Goal: Transaction & Acquisition: Purchase product/service

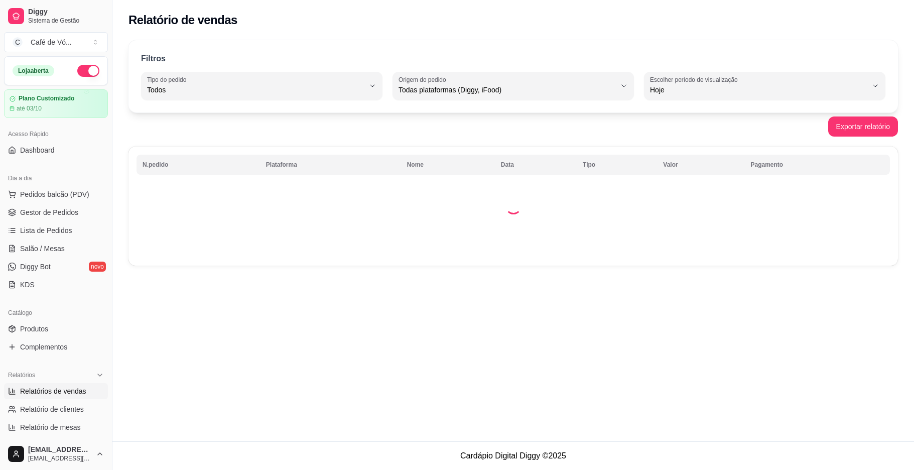
select select "ALL"
select select "0"
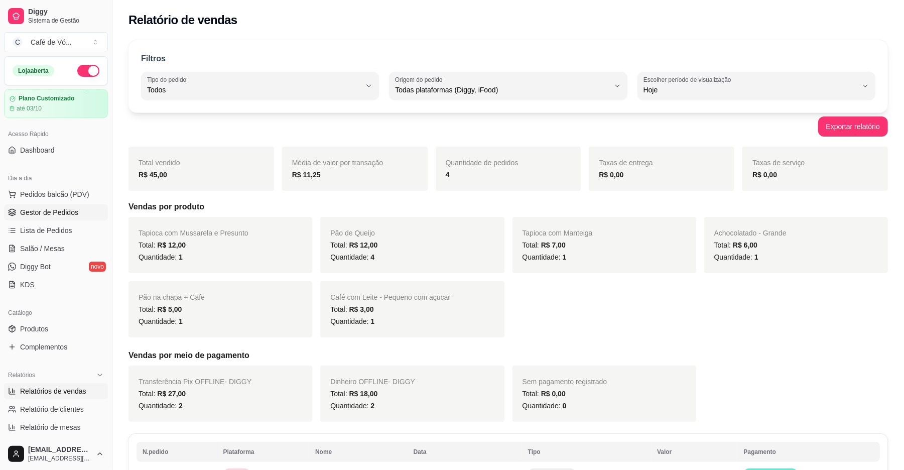
click at [81, 215] on link "Gestor de Pedidos" at bounding box center [56, 212] width 104 height 16
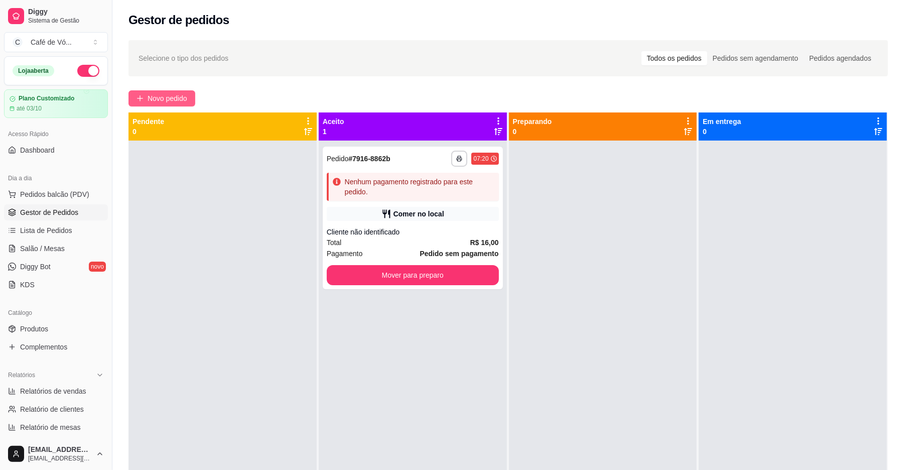
click at [149, 100] on span "Novo pedido" at bounding box center [168, 98] width 40 height 11
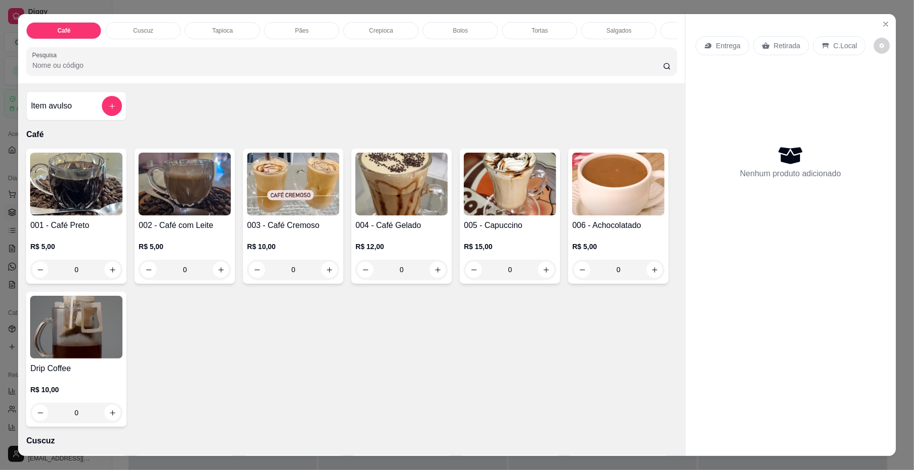
click at [221, 181] on img at bounding box center [184, 184] width 92 height 63
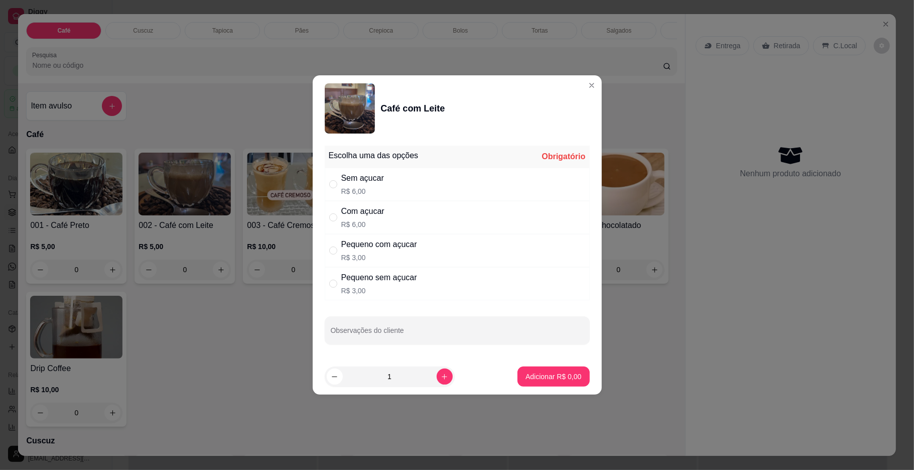
click at [375, 210] on div "Com açucar" at bounding box center [362, 211] width 43 height 12
radio input "true"
click at [536, 375] on p "Adicionar R$ 6,00" at bounding box center [553, 376] width 56 height 10
type input "1"
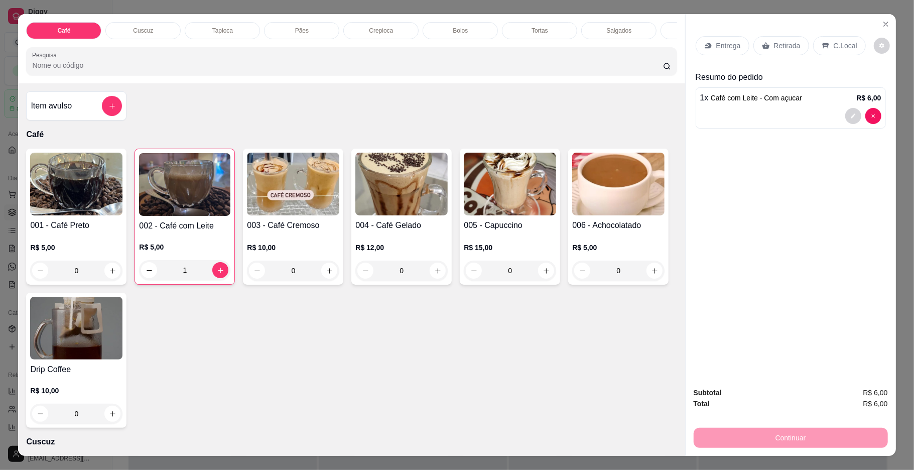
click at [278, 31] on div "Pães" at bounding box center [301, 30] width 75 height 17
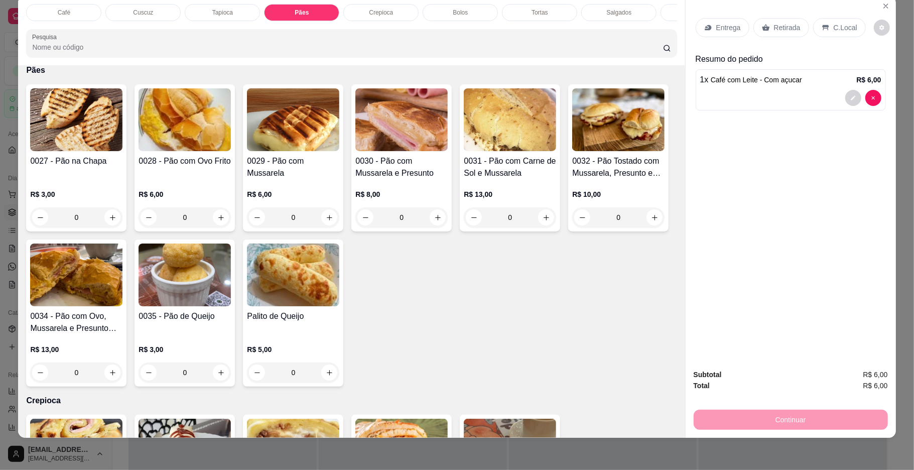
click at [155, 167] on h4 "0028 - Pão com Ovo Frito" at bounding box center [184, 161] width 92 height 12
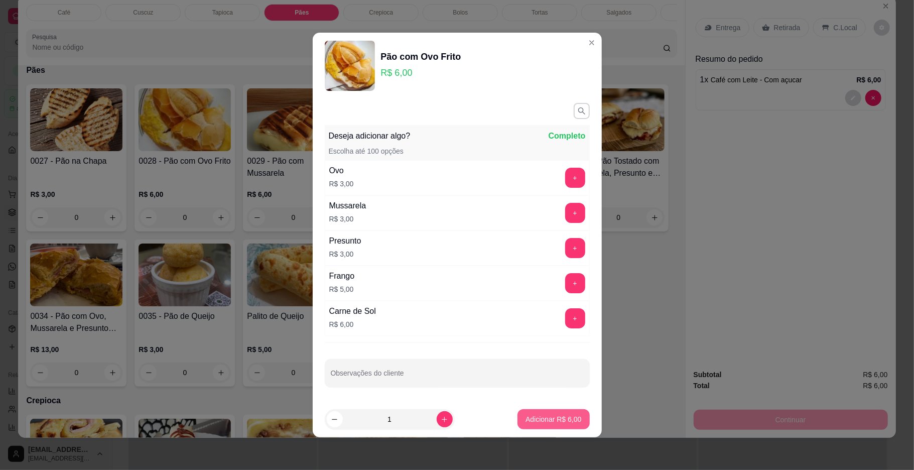
click at [538, 412] on button "Adicionar R$ 6,00" at bounding box center [553, 419] width 72 height 20
type input "1"
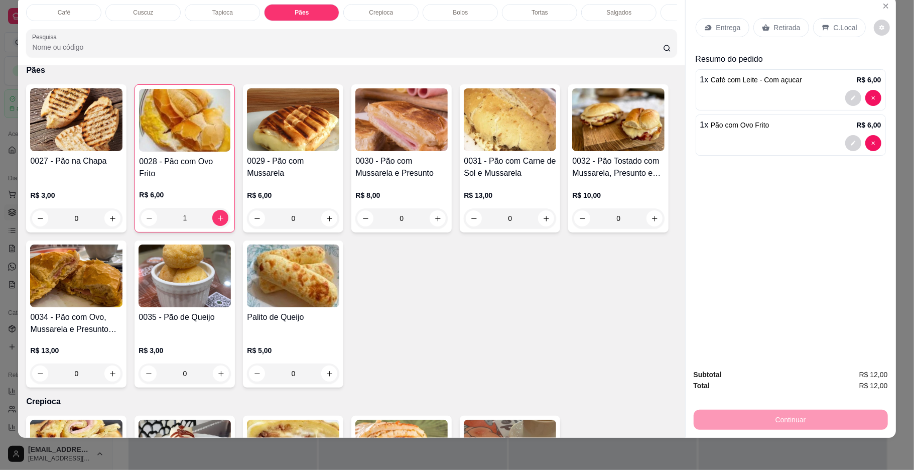
drag, startPoint x: 335, startPoint y: 34, endPoint x: 649, endPoint y: 33, distance: 313.6
click at [649, 33] on div "Café Cuscuz Tapioca Pães Crepioca Bolos Tortas Salgados Sucos Bebidas Caldos Pr…" at bounding box center [351, 30] width 666 height 69
click at [637, 11] on p "Promoção" at bounding box center [639, 13] width 28 height 8
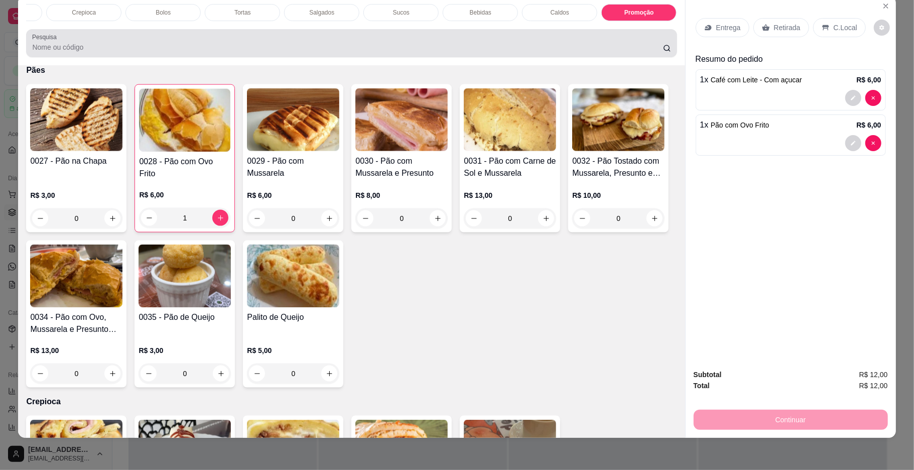
scroll to position [3073, 0]
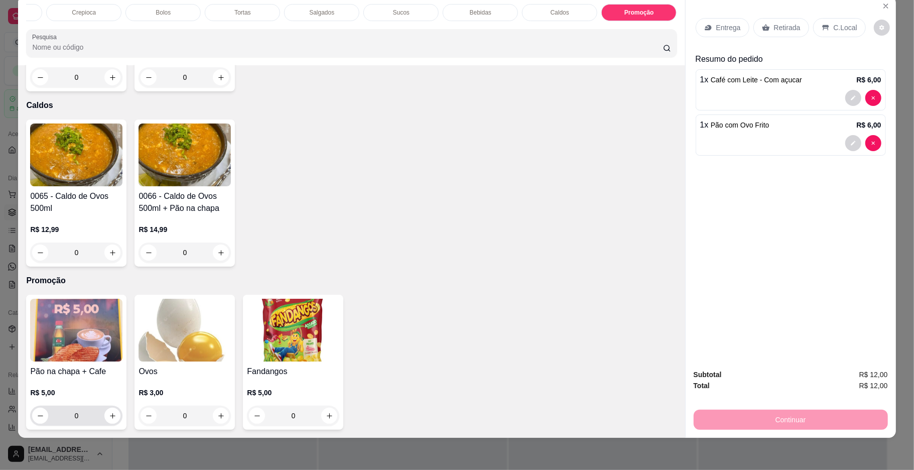
click at [77, 415] on input "0" at bounding box center [76, 415] width 56 height 20
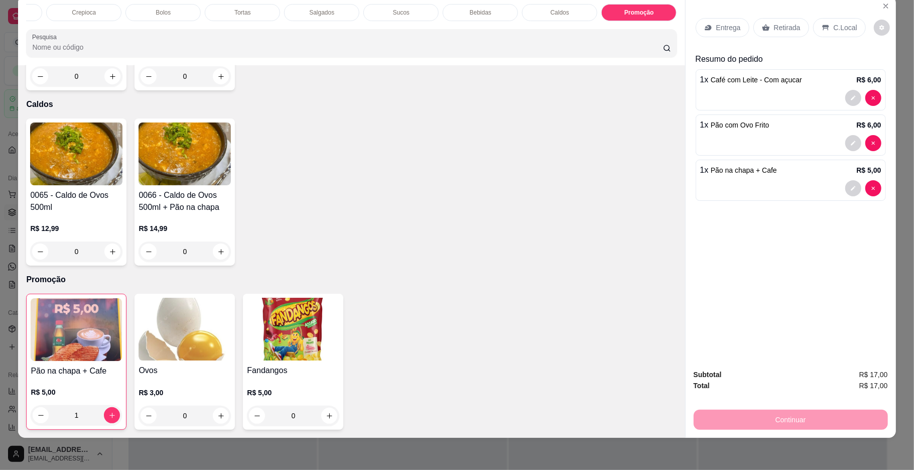
type input "1"
click at [821, 26] on icon at bounding box center [825, 28] width 8 height 8
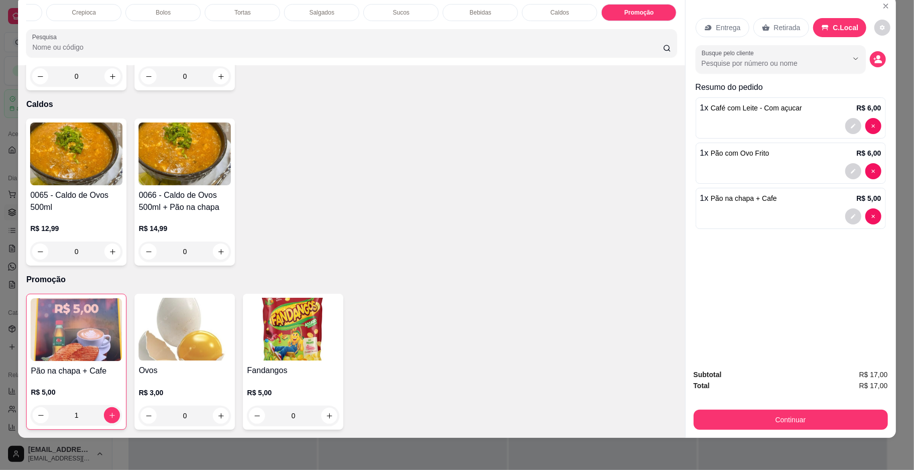
click at [721, 431] on div "Subtotal R$ 17,00 Total R$ 17,00 Continuar" at bounding box center [790, 399] width 210 height 77
click at [725, 420] on button "Continuar" at bounding box center [790, 420] width 188 height 20
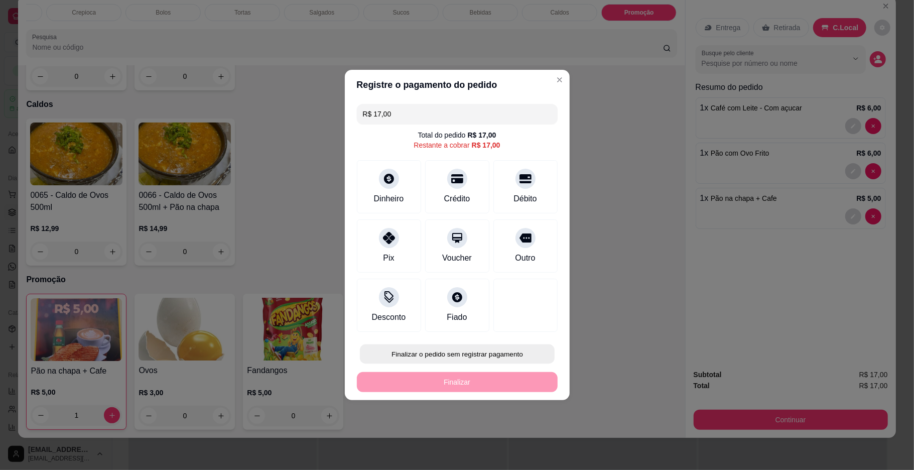
click at [518, 362] on button "Finalizar o pedido sem registrar pagamento" at bounding box center [457, 354] width 195 height 20
click at [513, 436] on button "Confirmar" at bounding box center [519, 437] width 37 height 16
type input "0"
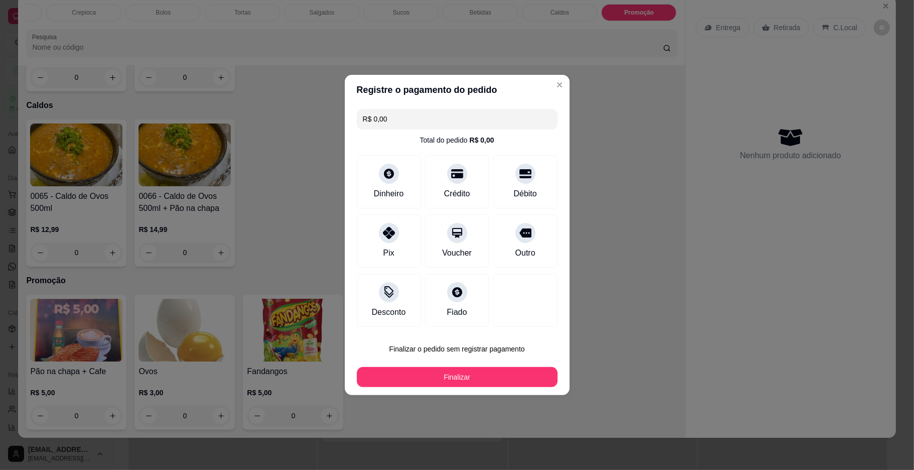
type input "R$ 0,00"
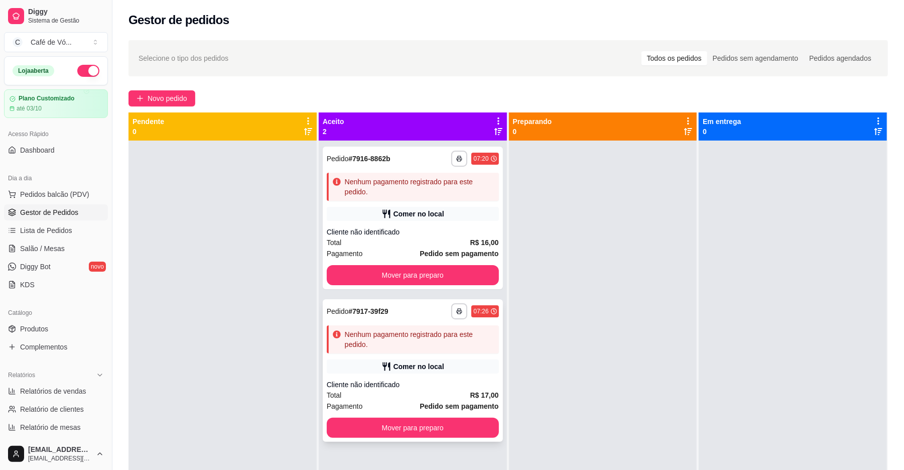
click at [422, 387] on div "Cliente não identificado" at bounding box center [413, 384] width 172 height 10
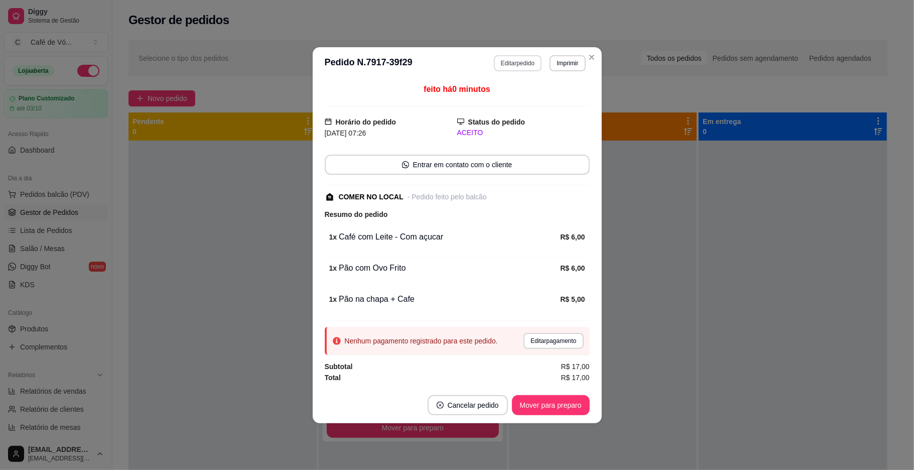
click at [526, 61] on button "Editar pedido" at bounding box center [518, 63] width 48 height 16
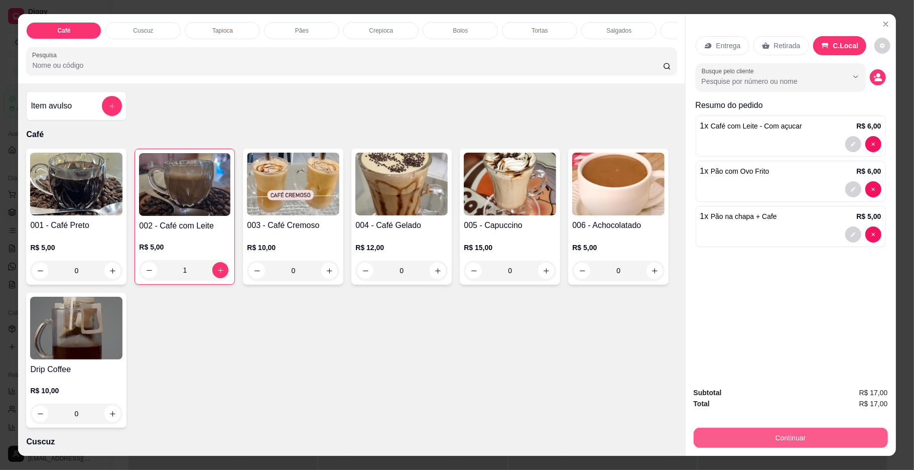
click at [743, 433] on button "Continuar" at bounding box center [790, 438] width 194 height 20
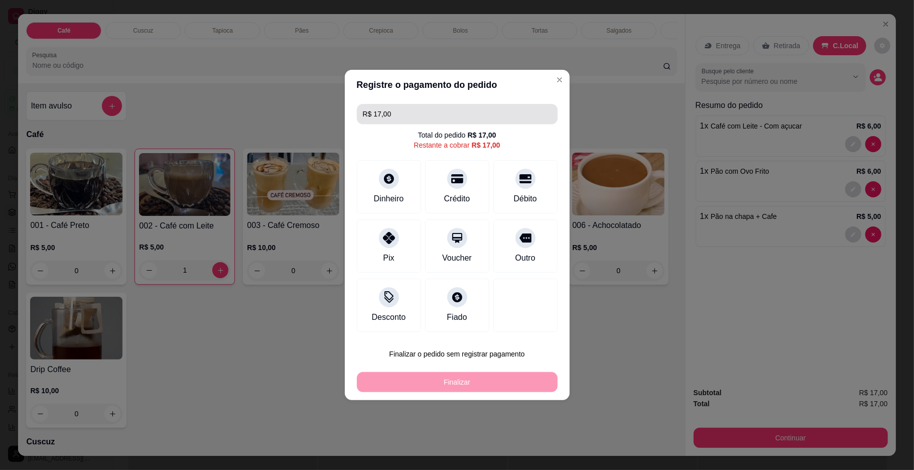
click at [408, 115] on input "R$ 17,00" at bounding box center [457, 114] width 189 height 20
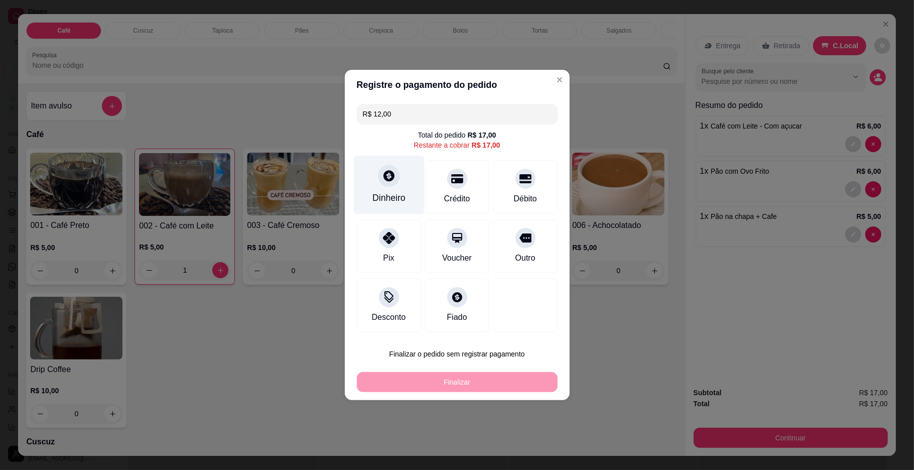
type input "R$ 12,00"
click at [379, 185] on div "Dinheiro" at bounding box center [388, 185] width 71 height 59
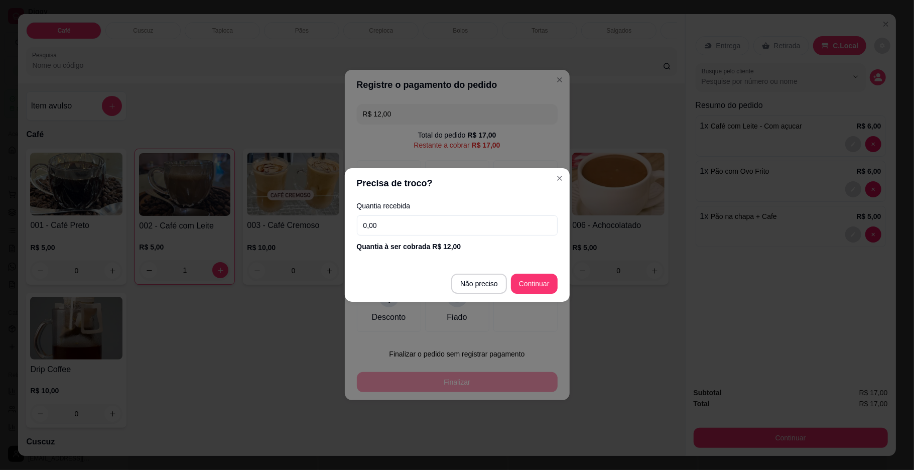
click at [418, 225] on input "0,00" at bounding box center [457, 225] width 201 height 20
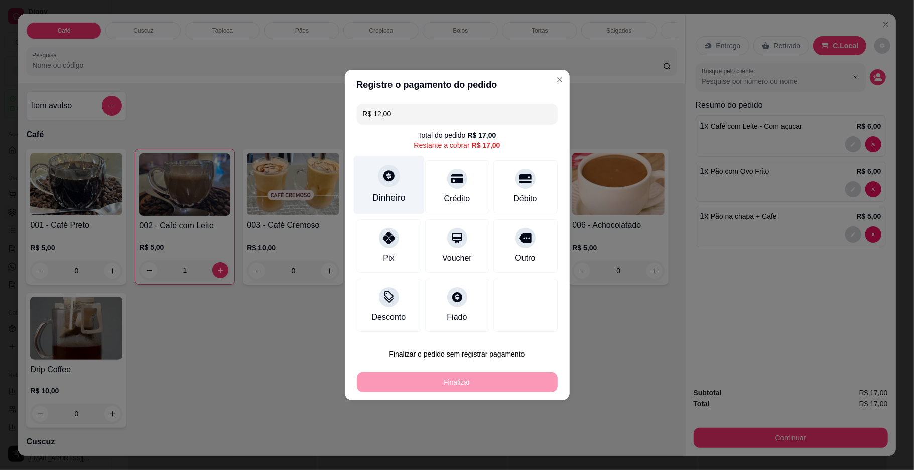
click at [392, 168] on div at bounding box center [389, 176] width 22 height 22
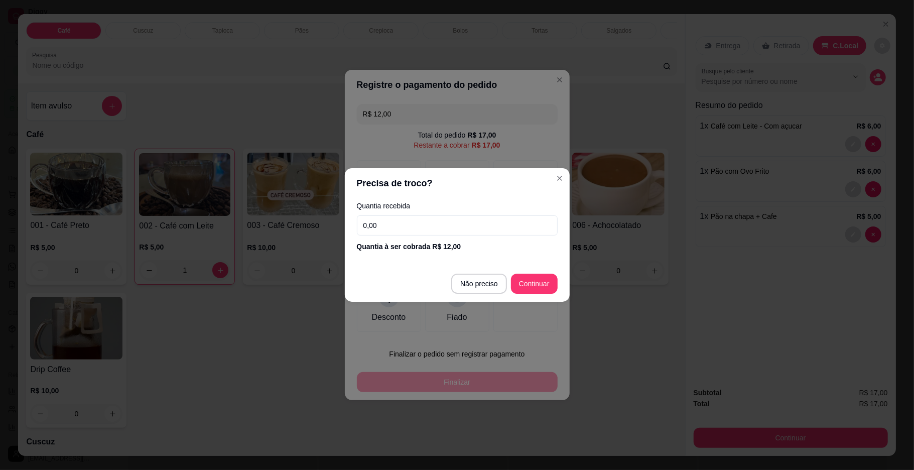
click at [412, 230] on input "0,00" at bounding box center [457, 225] width 201 height 20
type input "20,00"
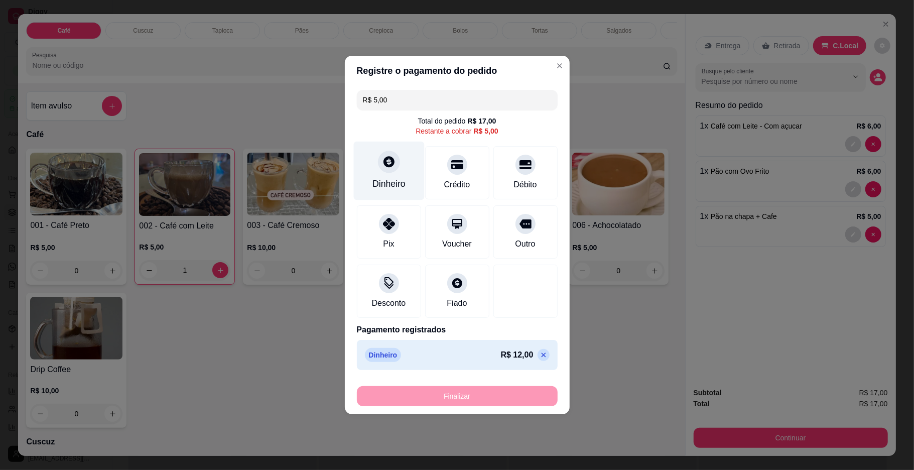
click at [398, 189] on div "Dinheiro" at bounding box center [388, 183] width 33 height 13
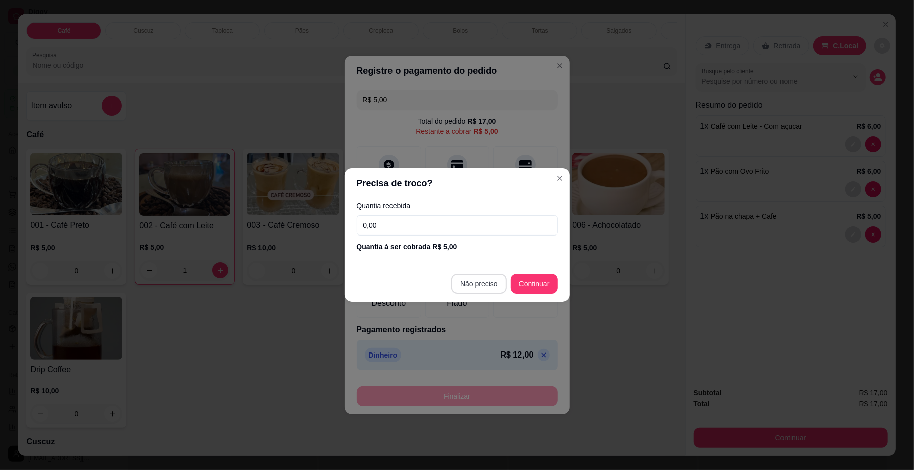
click at [498, 273] on footer "Não preciso Continuar" at bounding box center [457, 283] width 225 height 36
type input "R$ 0,00"
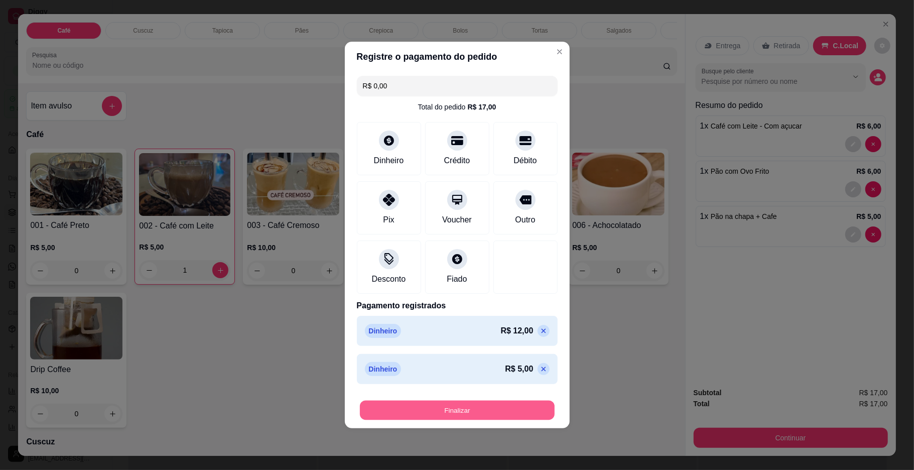
click at [504, 410] on button "Finalizar" at bounding box center [457, 410] width 195 height 20
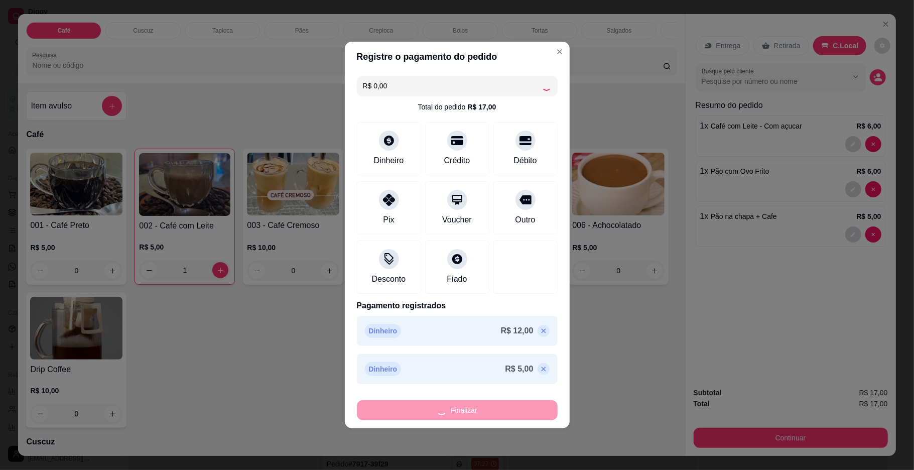
type input "0"
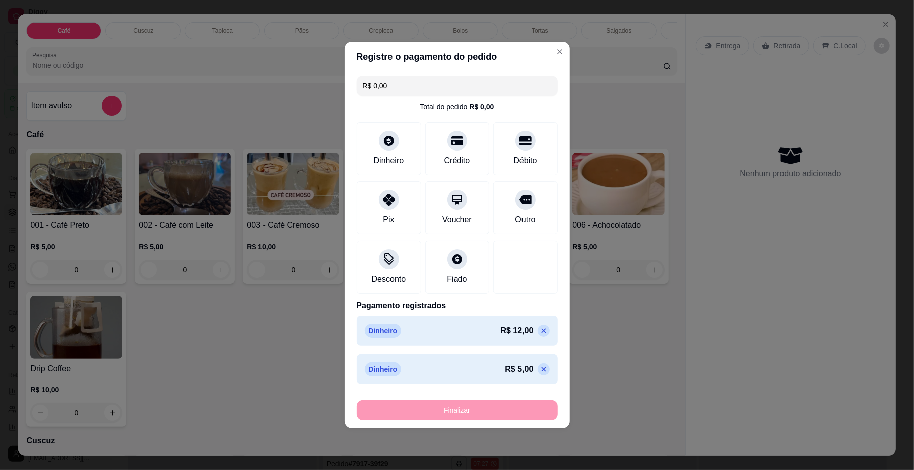
type input "-R$ 17,00"
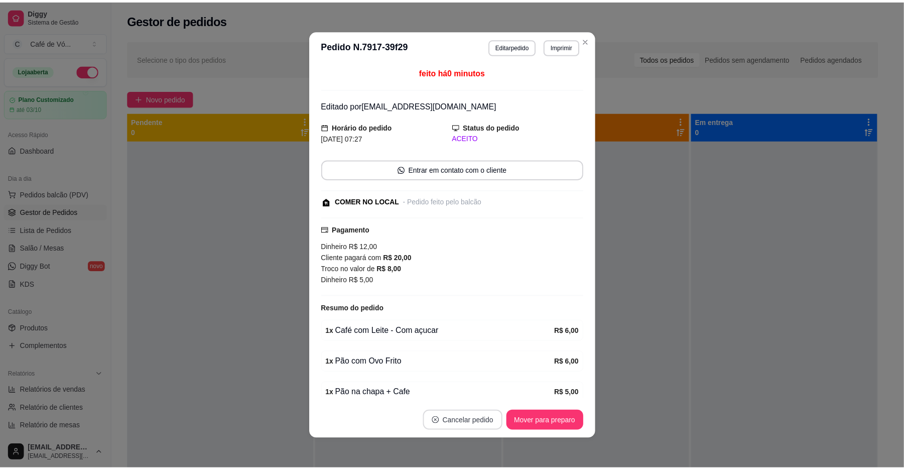
scroll to position [2, 0]
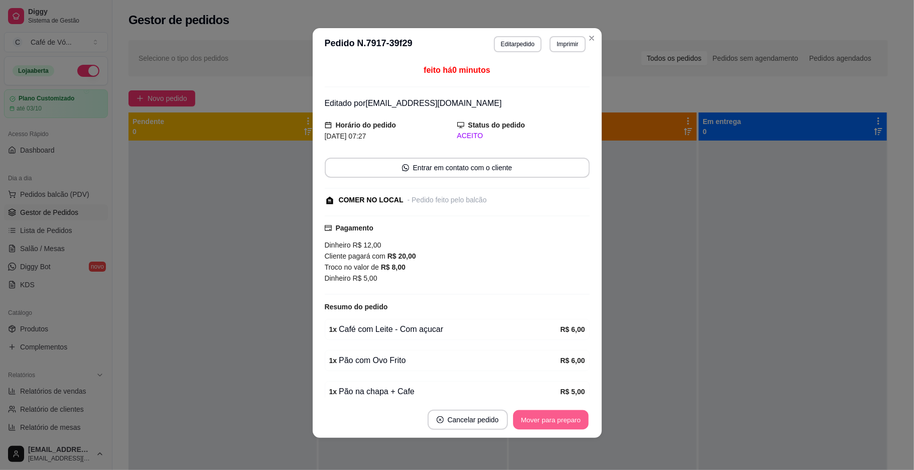
click at [562, 410] on button "Mover para preparo" at bounding box center [550, 420] width 75 height 20
click at [563, 414] on div "Mover para preparo" at bounding box center [551, 419] width 78 height 20
click at [563, 414] on div "Mover para preparo" at bounding box center [544, 419] width 92 height 20
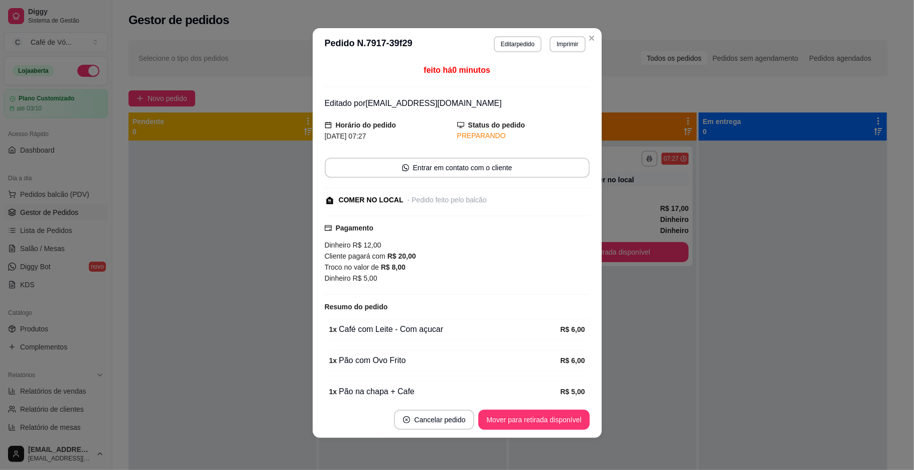
click at [563, 414] on button "Mover para retirada disponível" at bounding box center [533, 419] width 111 height 20
click at [563, 414] on div "Mover para retirada disponível" at bounding box center [526, 419] width 125 height 20
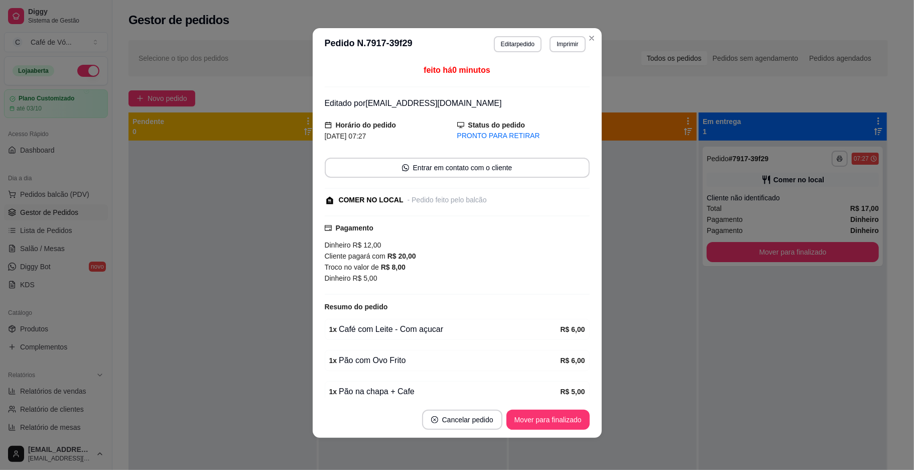
click at [565, 406] on footer "Cancelar pedido Mover para finalizado" at bounding box center [457, 419] width 289 height 36
click at [562, 410] on button "Mover para finalizado" at bounding box center [547, 420] width 81 height 20
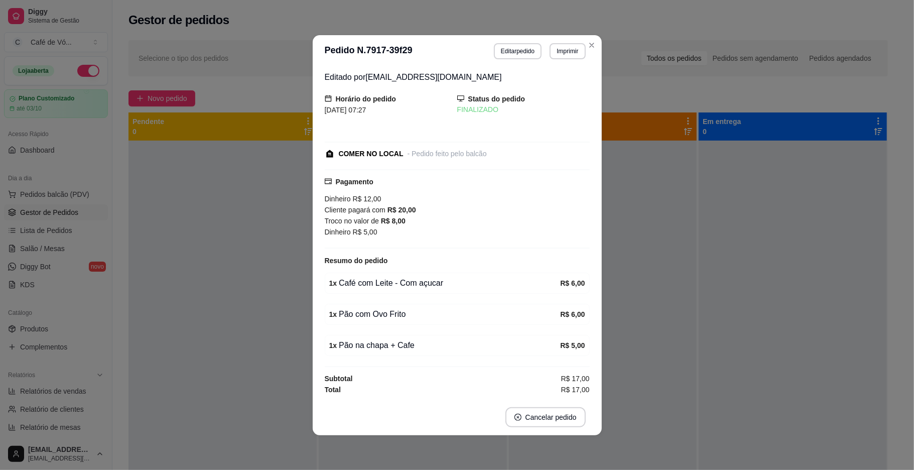
scroll to position [0, 0]
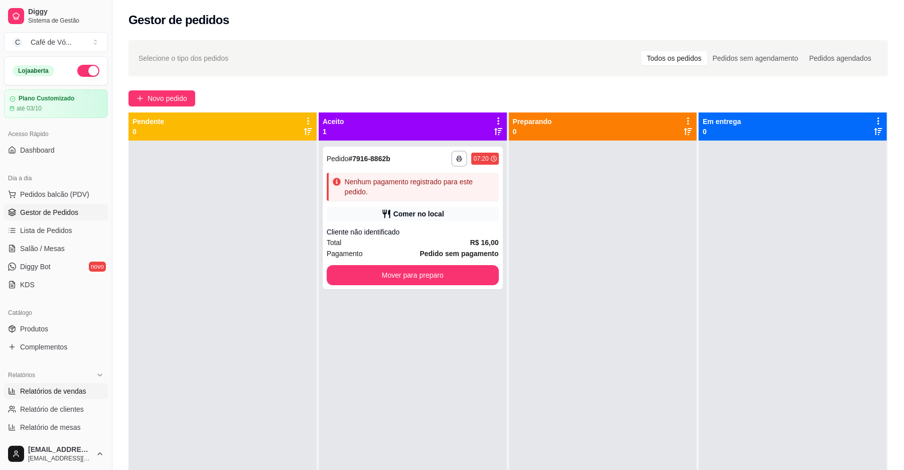
click at [75, 386] on span "Relatórios de vendas" at bounding box center [53, 391] width 66 height 10
select select "ALL"
select select "0"
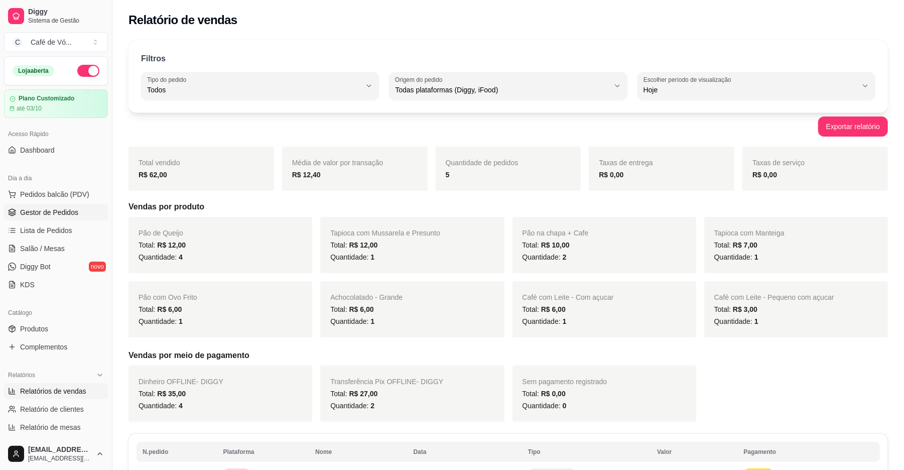
click at [65, 210] on span "Gestor de Pedidos" at bounding box center [49, 212] width 58 height 10
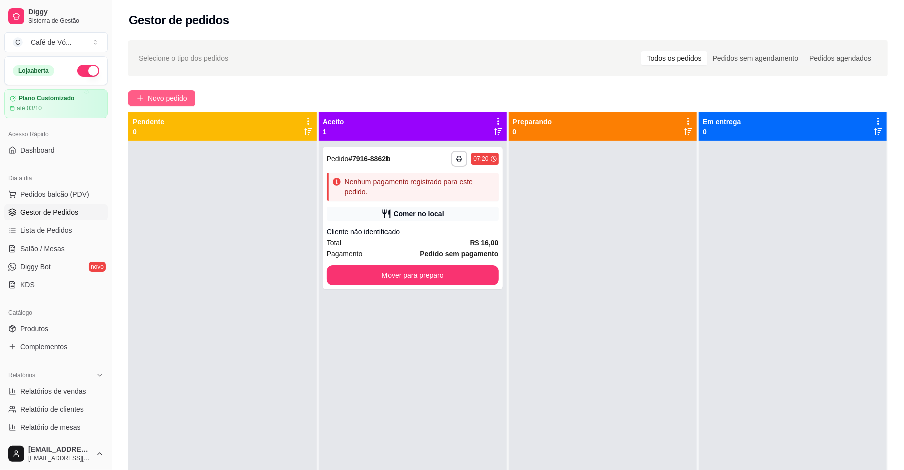
click at [157, 103] on span "Novo pedido" at bounding box center [168, 98] width 40 height 11
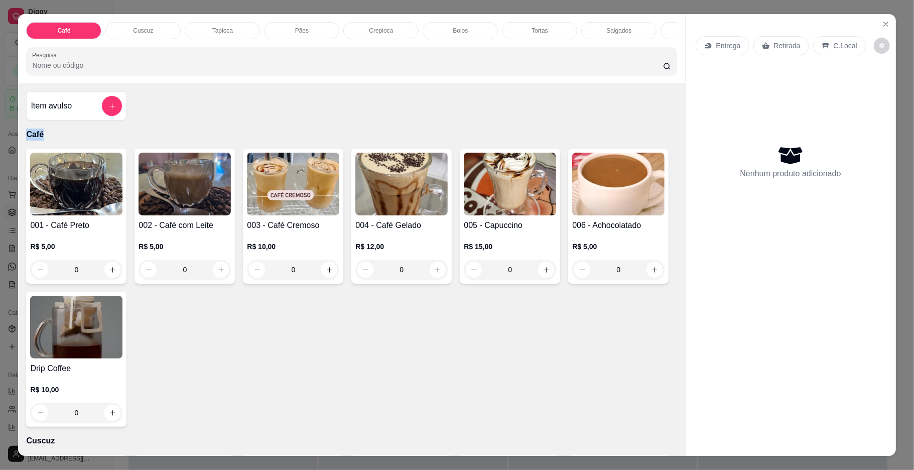
click at [143, 231] on h4 "002 - Café com Leite" at bounding box center [184, 225] width 92 height 12
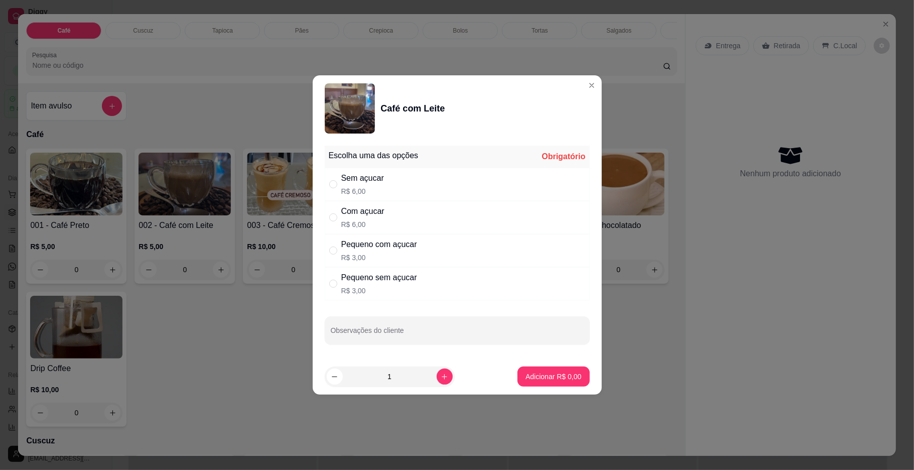
click at [405, 207] on div "Com açucar R$ 6,00" at bounding box center [457, 217] width 265 height 33
radio input "true"
click at [538, 376] on p "Adicionar R$ 6,00" at bounding box center [553, 376] width 56 height 10
type input "1"
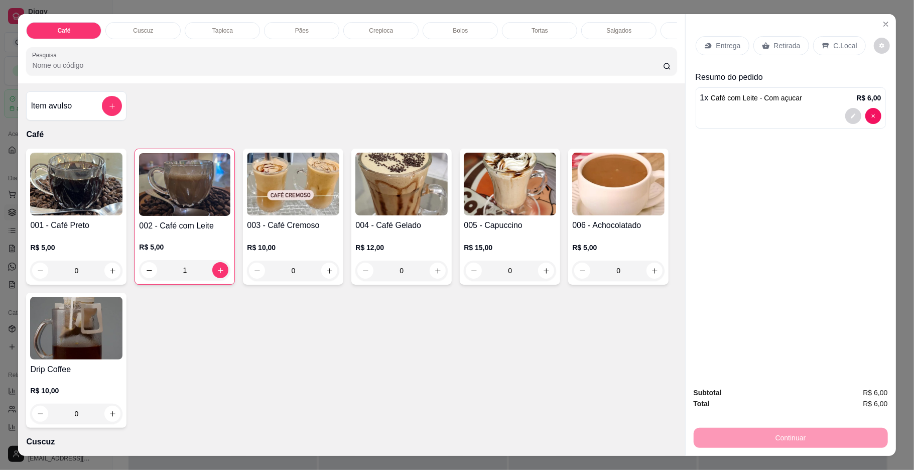
click at [281, 29] on div "Pães" at bounding box center [301, 30] width 75 height 17
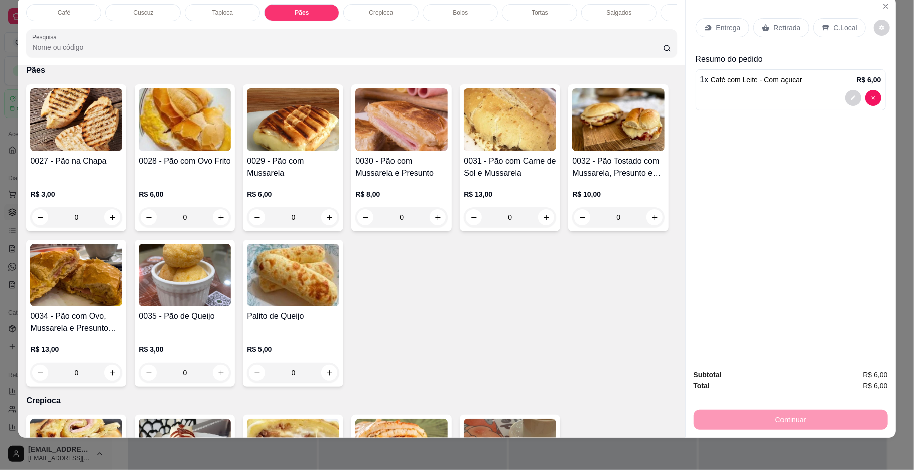
click at [36, 18] on div "Café" at bounding box center [63, 12] width 75 height 17
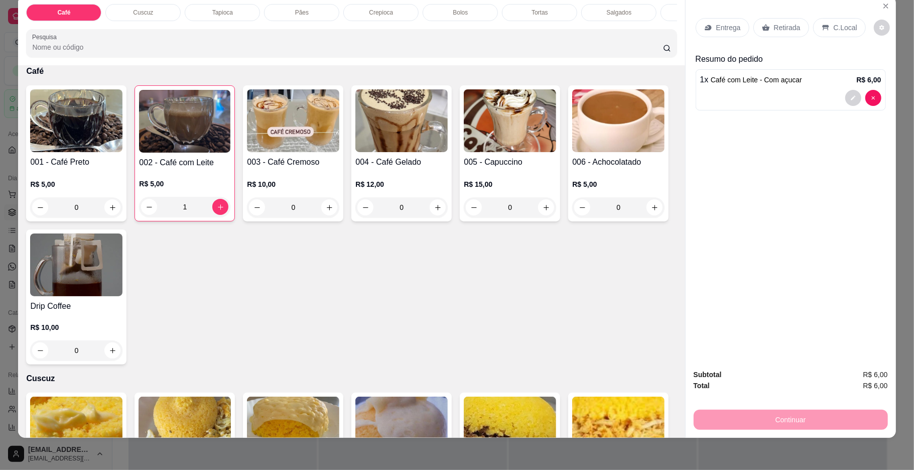
click at [320, 13] on div "Pães" at bounding box center [301, 12] width 75 height 17
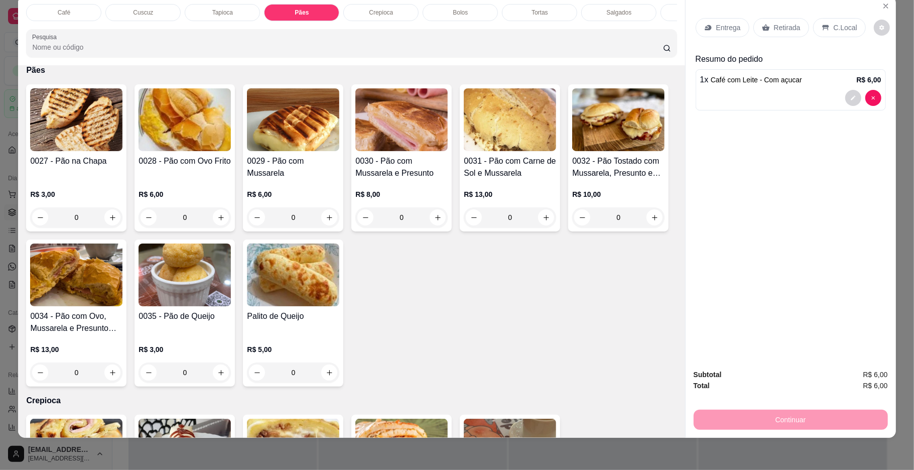
click at [185, 195] on div "R$ 6,00 0" at bounding box center [184, 203] width 92 height 48
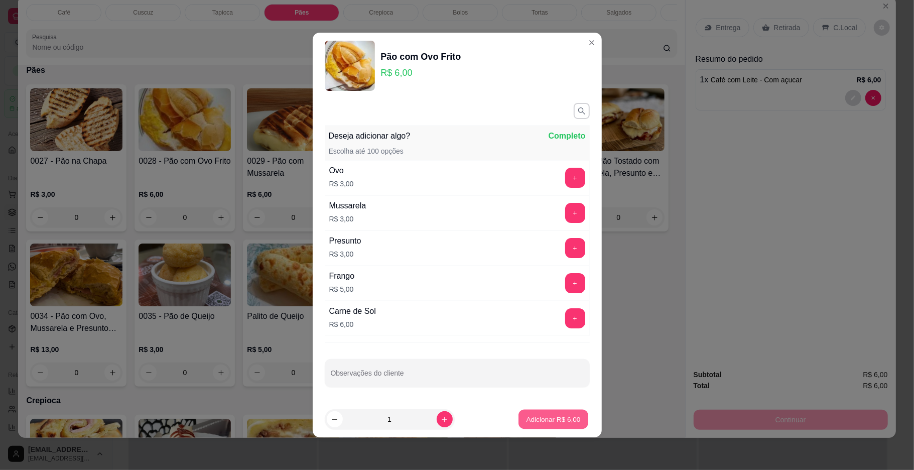
click at [550, 423] on p "Adicionar R$ 6,00" at bounding box center [553, 419] width 54 height 10
type input "1"
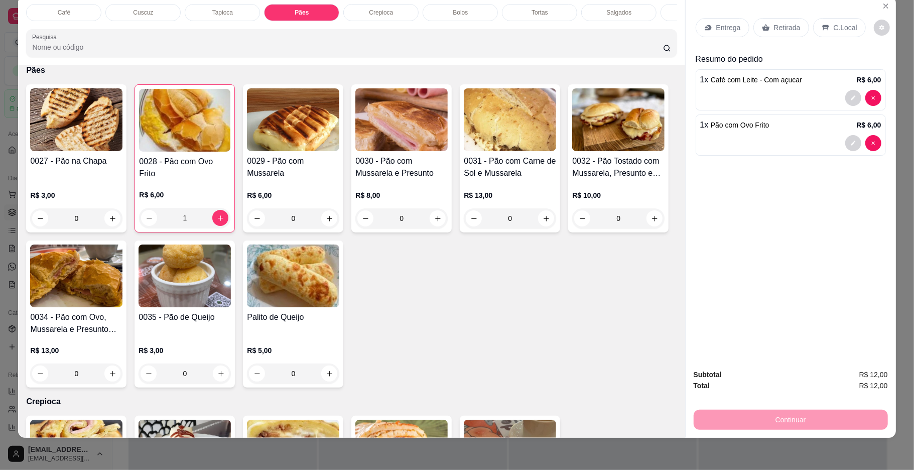
click at [835, 31] on p "C.Local" at bounding box center [845, 28] width 24 height 10
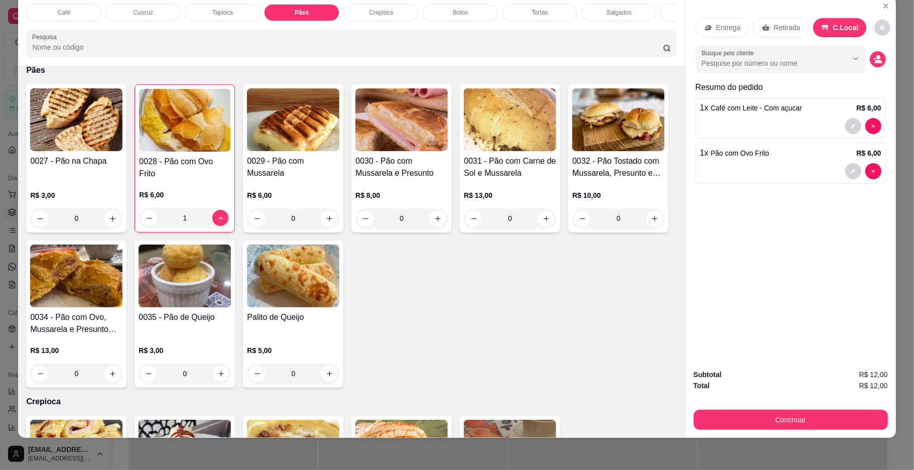
click at [880, 28] on button "decrease-product-quantity" at bounding box center [882, 28] width 16 height 16
click at [735, 418] on button "Continuar" at bounding box center [790, 419] width 194 height 20
click at [728, 416] on button "Continuar" at bounding box center [790, 419] width 194 height 20
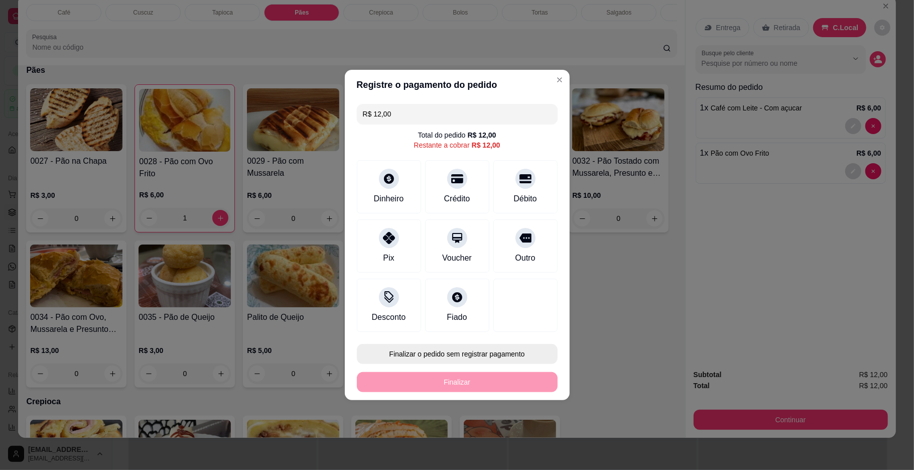
click at [456, 352] on button "Finalizar o pedido sem registrar pagamento" at bounding box center [457, 354] width 201 height 20
click at [524, 439] on button "Confirmar" at bounding box center [521, 438] width 37 height 16
type input "0"
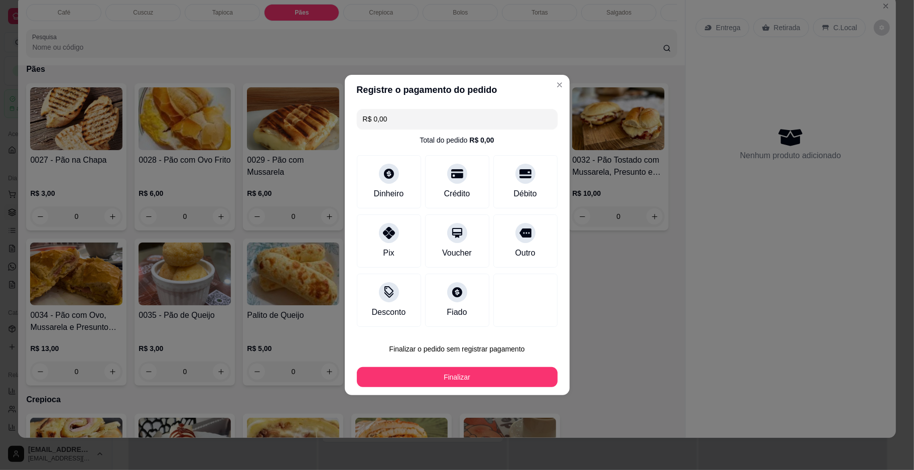
type input "R$ 0,00"
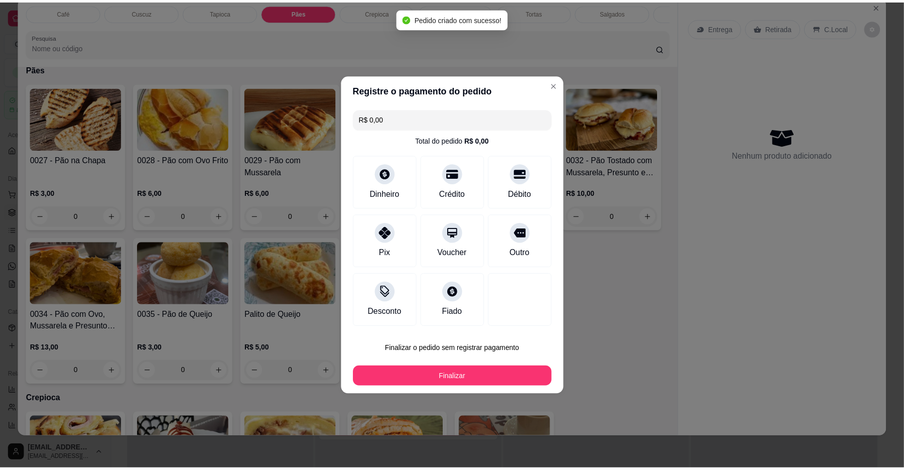
scroll to position [1012, 0]
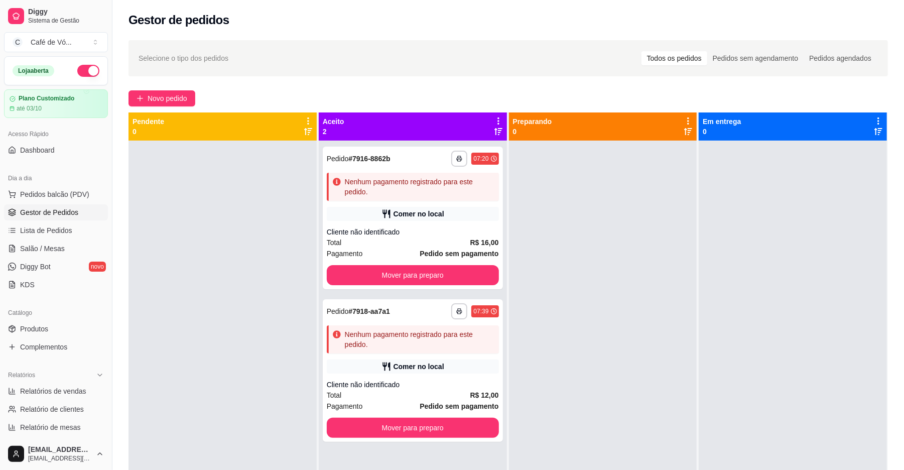
click at [896, 142] on div "**********" at bounding box center [507, 314] width 791 height 560
click at [163, 93] on span "Novo pedido" at bounding box center [168, 98] width 40 height 11
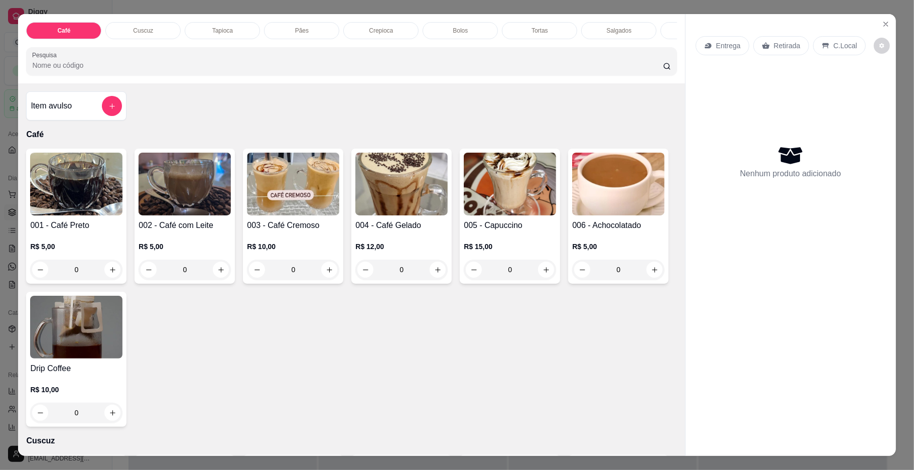
drag, startPoint x: 165, startPoint y: 212, endPoint x: 213, endPoint y: 199, distance: 49.4
click at [167, 212] on img at bounding box center [184, 184] width 92 height 63
click at [200, 199] on img at bounding box center [184, 184] width 92 height 63
click at [201, 199] on img at bounding box center [184, 184] width 92 height 63
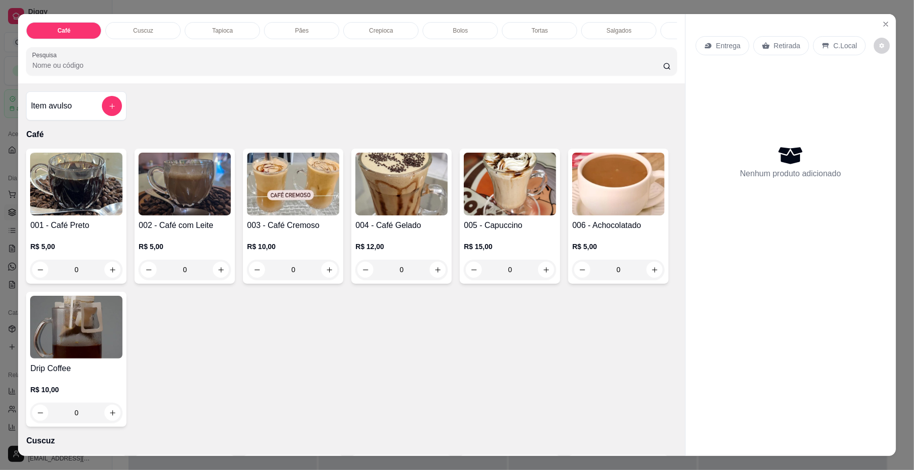
click at [201, 199] on img at bounding box center [184, 184] width 92 height 63
click at [195, 278] on div "0" at bounding box center [184, 269] width 92 height 20
click at [185, 206] on img at bounding box center [184, 184] width 92 height 63
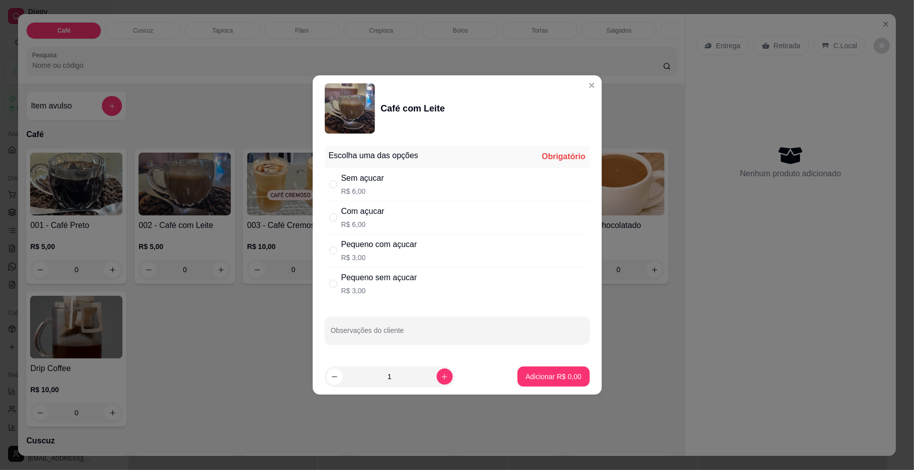
click at [366, 252] on p "R$ 3,00" at bounding box center [379, 257] width 76 height 10
radio input "true"
click at [530, 368] on button "Adicionar R$ 3,00" at bounding box center [553, 376] width 72 height 20
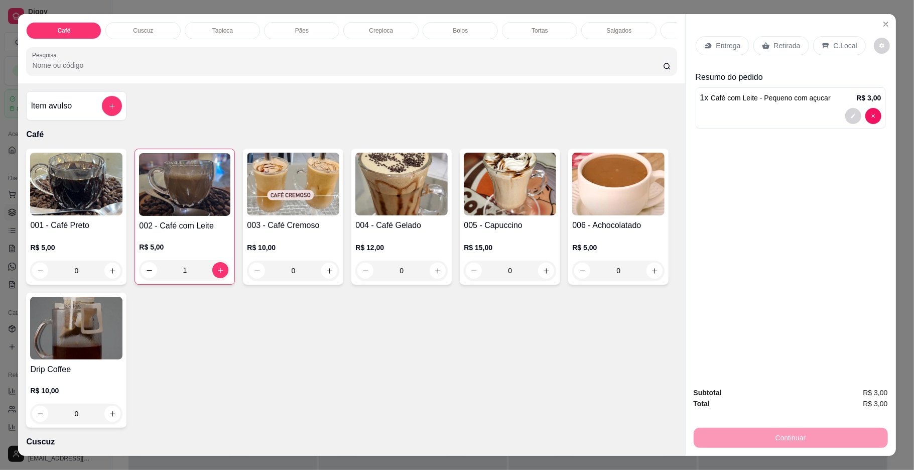
type input "1"
click at [821, 49] on icon at bounding box center [825, 46] width 8 height 8
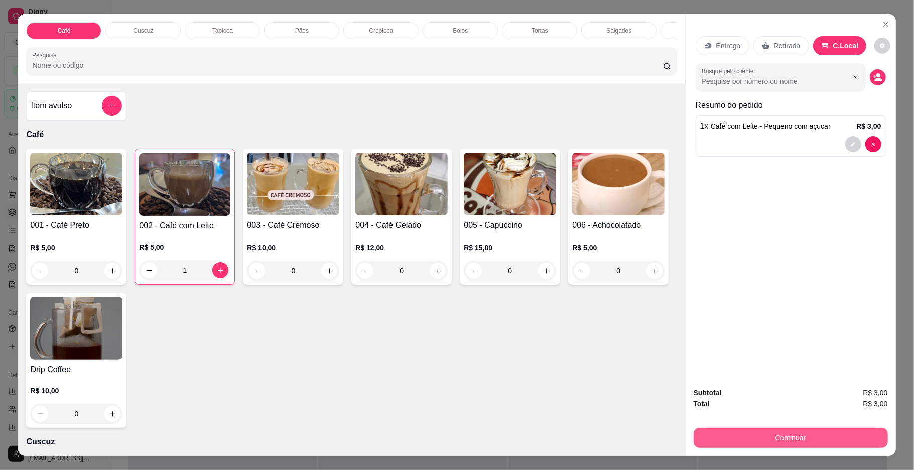
click at [721, 436] on button "Continuar" at bounding box center [790, 438] width 194 height 20
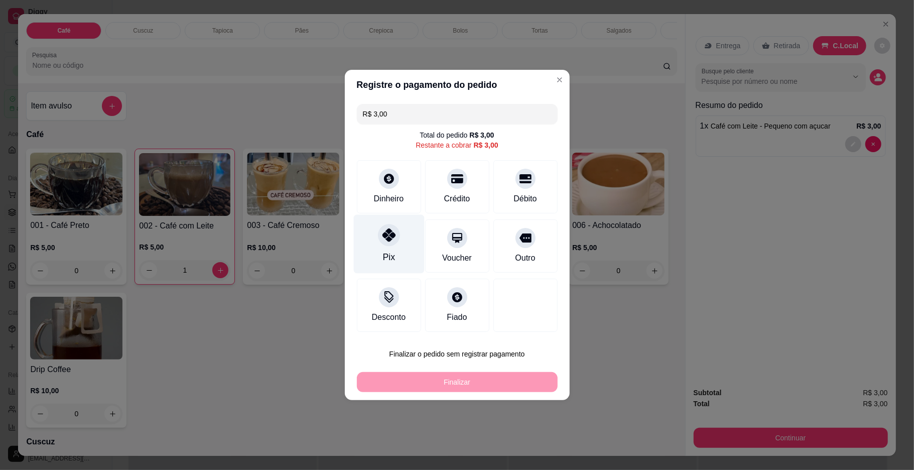
click at [402, 233] on div "Pix" at bounding box center [388, 244] width 71 height 59
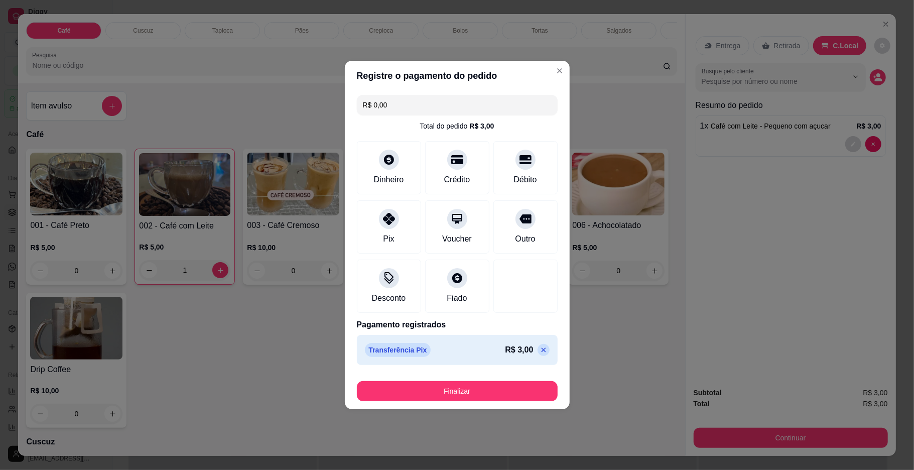
click at [539, 351] on icon at bounding box center [543, 350] width 8 height 8
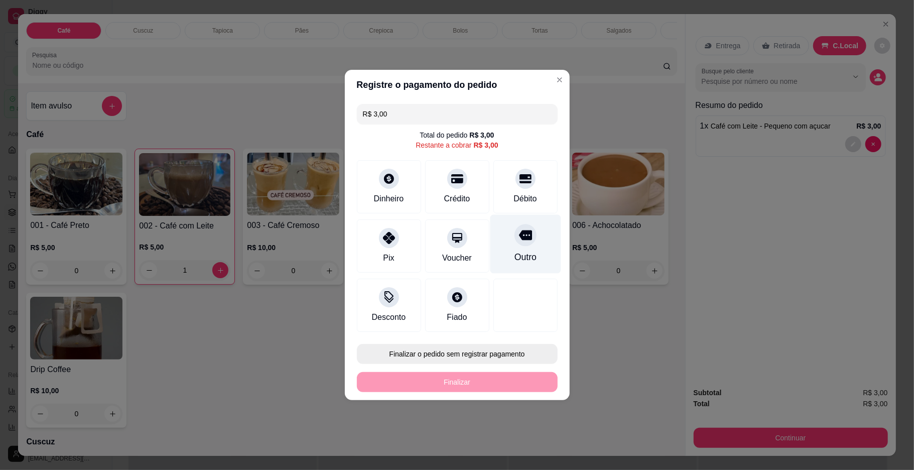
click at [522, 188] on div "Débito" at bounding box center [525, 186] width 64 height 53
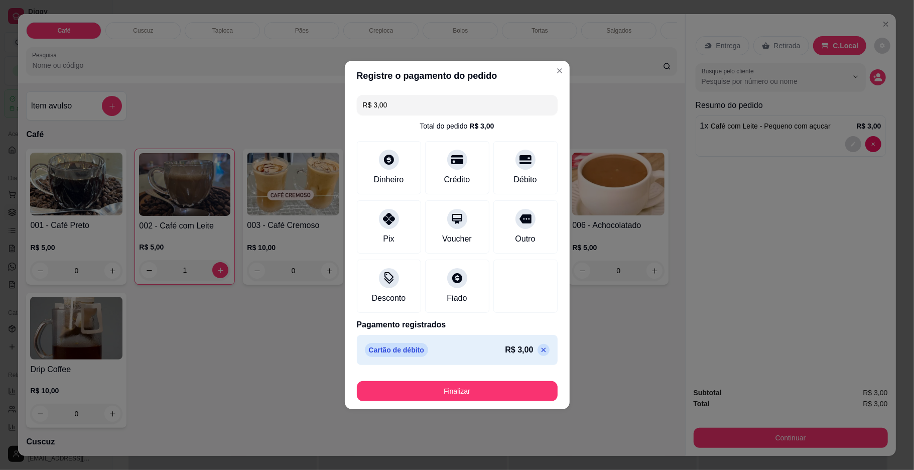
type input "R$ 0,00"
click at [502, 390] on button "Finalizar" at bounding box center [457, 391] width 201 height 20
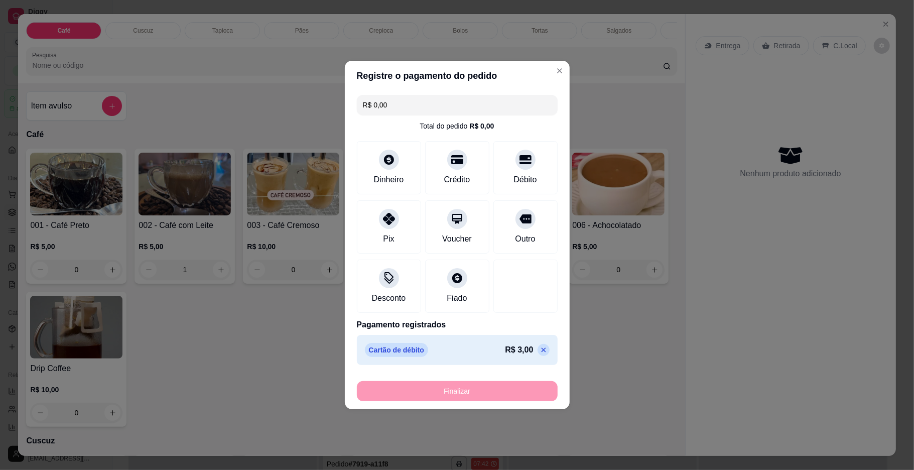
type input "0"
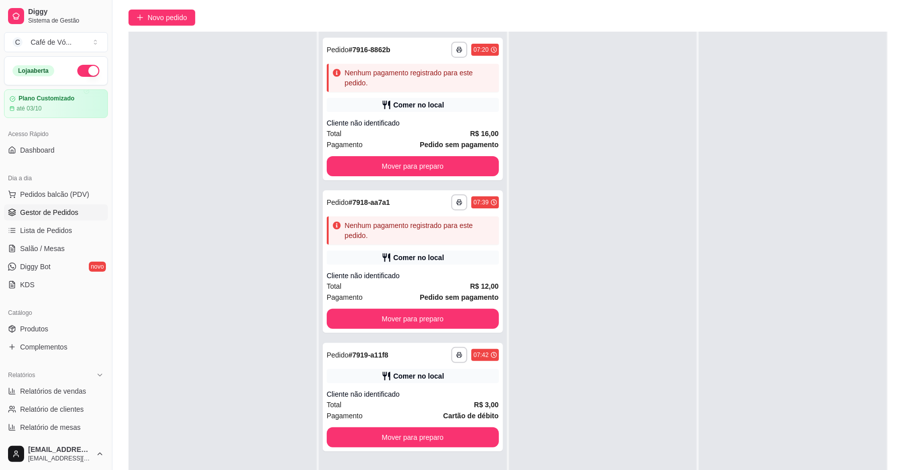
scroll to position [153, 0]
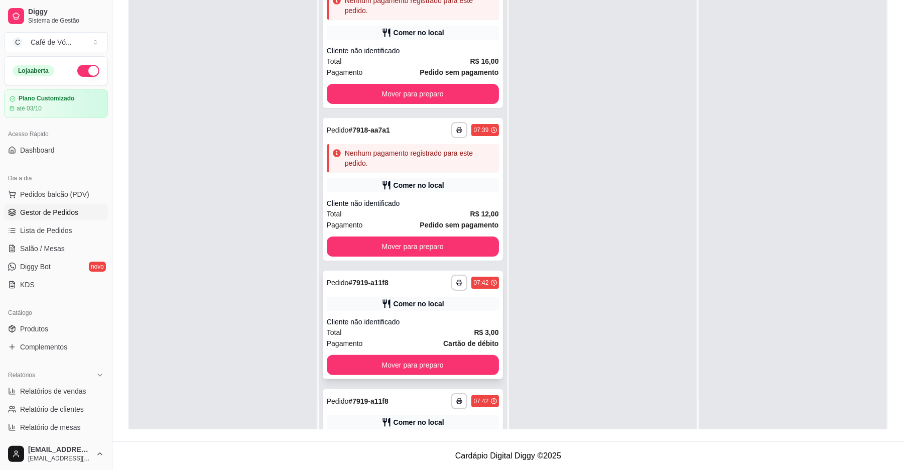
click at [392, 328] on div "Total R$ 3,00" at bounding box center [413, 332] width 172 height 11
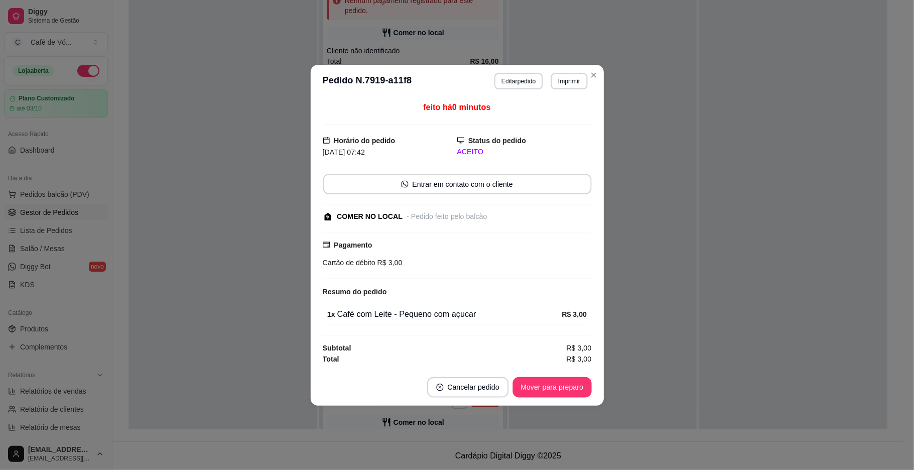
click at [533, 382] on button "Mover para preparo" at bounding box center [551, 386] width 79 height 21
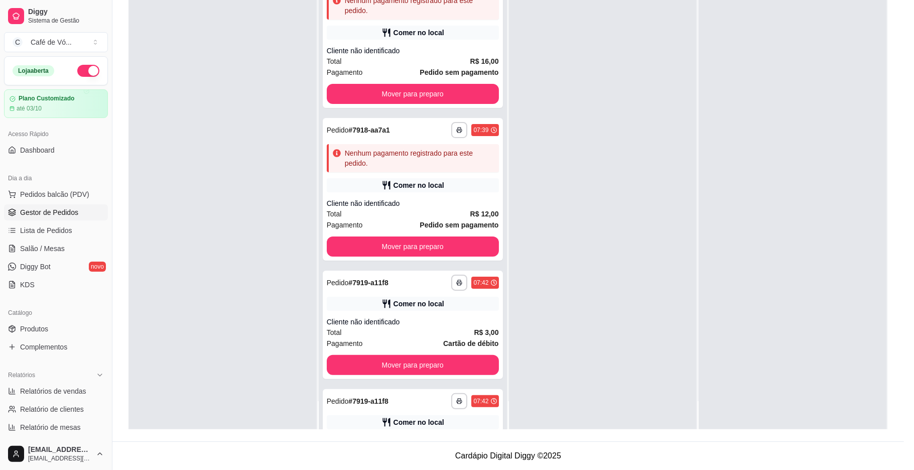
click at [534, 383] on div "Mover para preparo" at bounding box center [551, 386] width 79 height 21
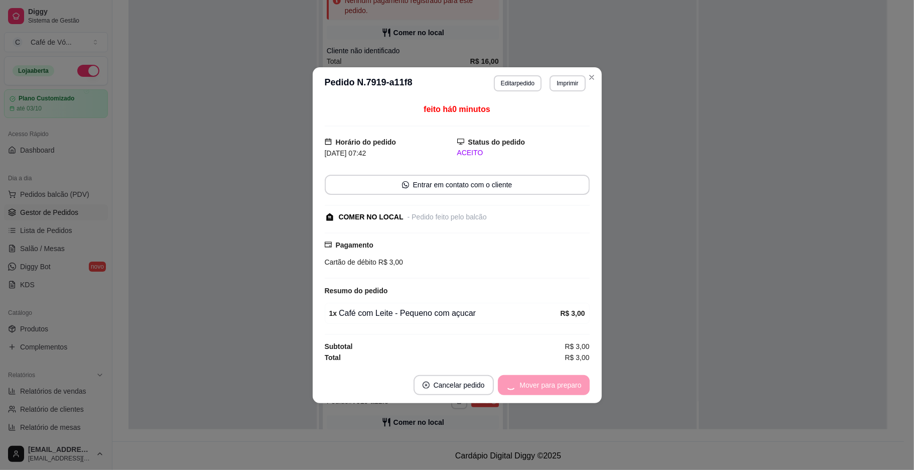
click at [536, 384] on div "Mover para preparo" at bounding box center [544, 385] width 92 height 20
click at [538, 384] on div "Mover para preparo" at bounding box center [544, 385] width 92 height 20
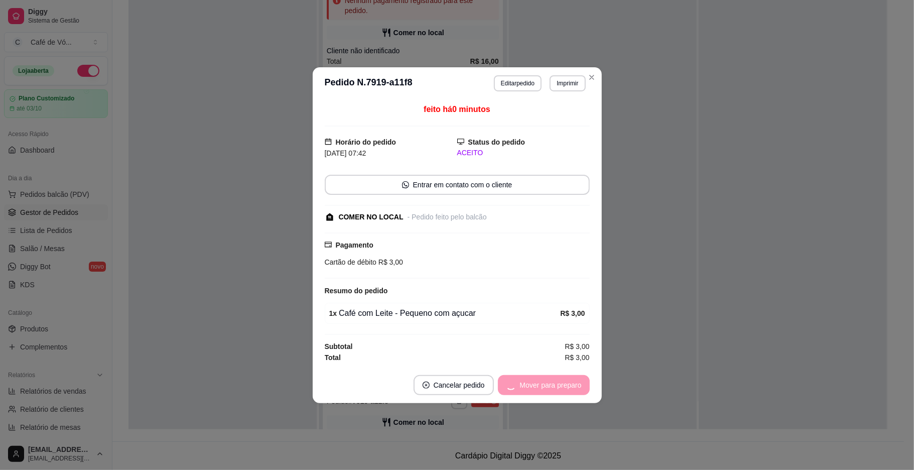
click at [538, 384] on div "Mover para preparo" at bounding box center [544, 385] width 92 height 20
click at [540, 384] on div "Mover para preparo" at bounding box center [544, 385] width 92 height 20
